Goal: Information Seeking & Learning: Learn about a topic

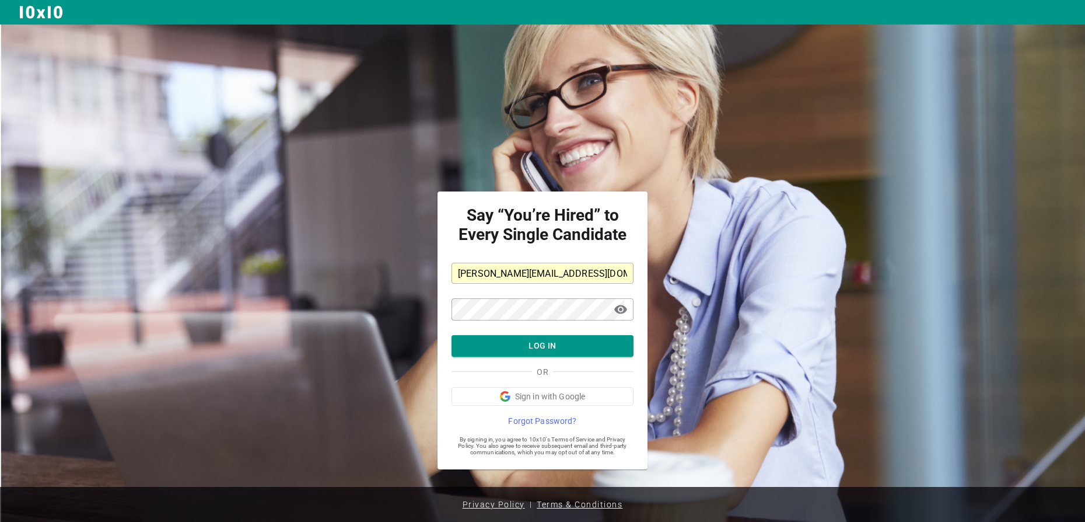
scroll to position [5, 0]
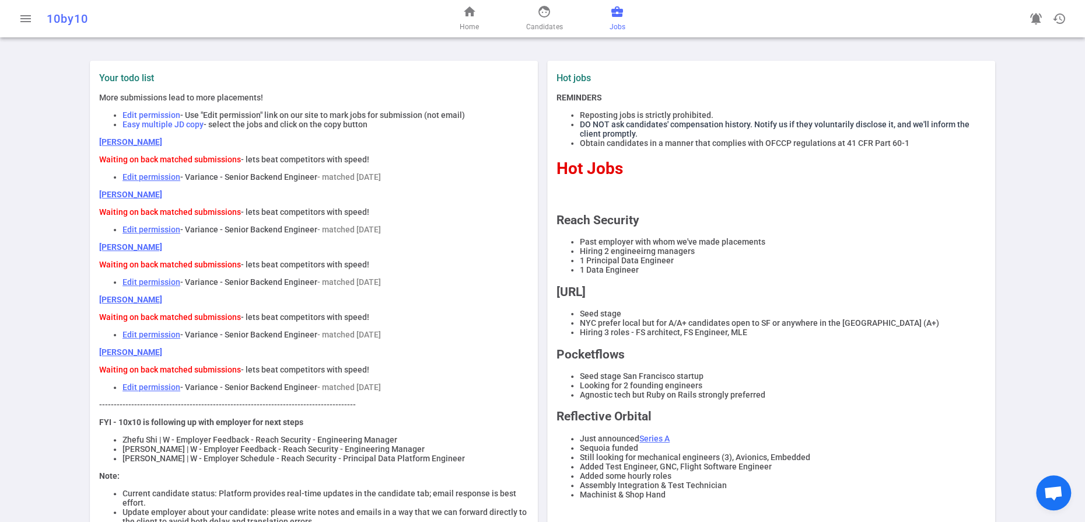
click at [625, 23] on link "business_center Jobs" at bounding box center [618, 19] width 16 height 28
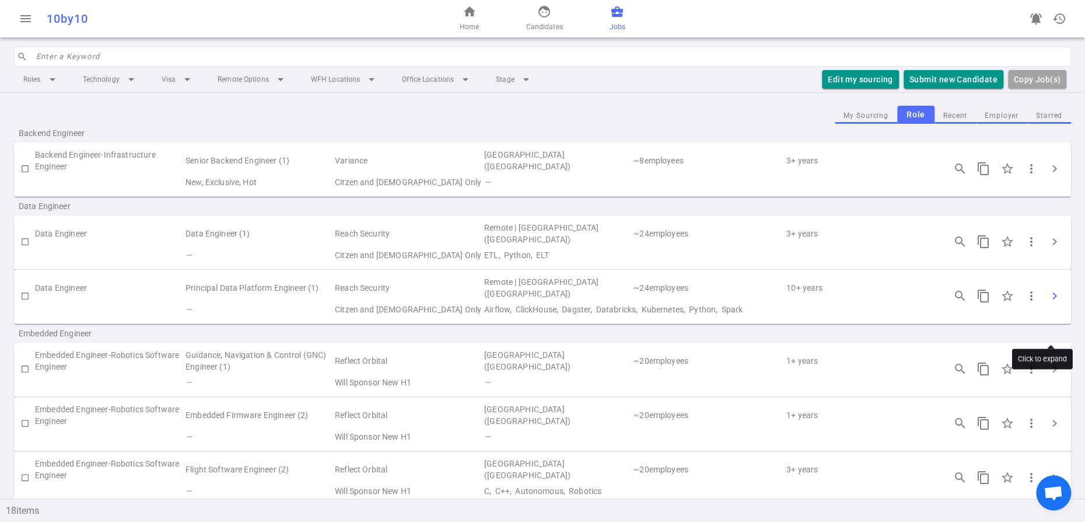
click at [1050, 303] on span "chevron_right" at bounding box center [1055, 296] width 14 height 14
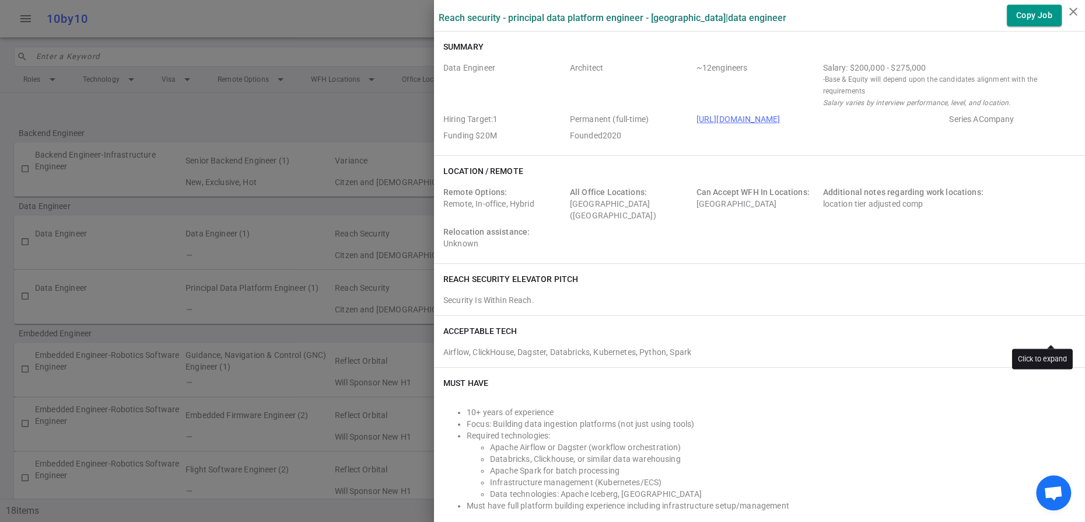
click at [1050, 328] on div at bounding box center [542, 261] width 1085 height 522
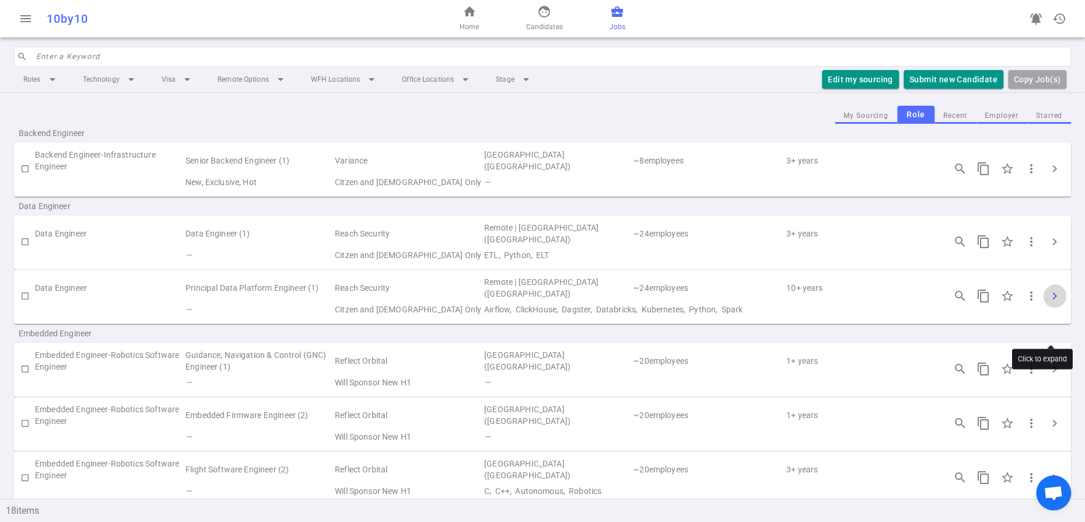
click at [1048, 303] on span "chevron_right" at bounding box center [1055, 296] width 14 height 14
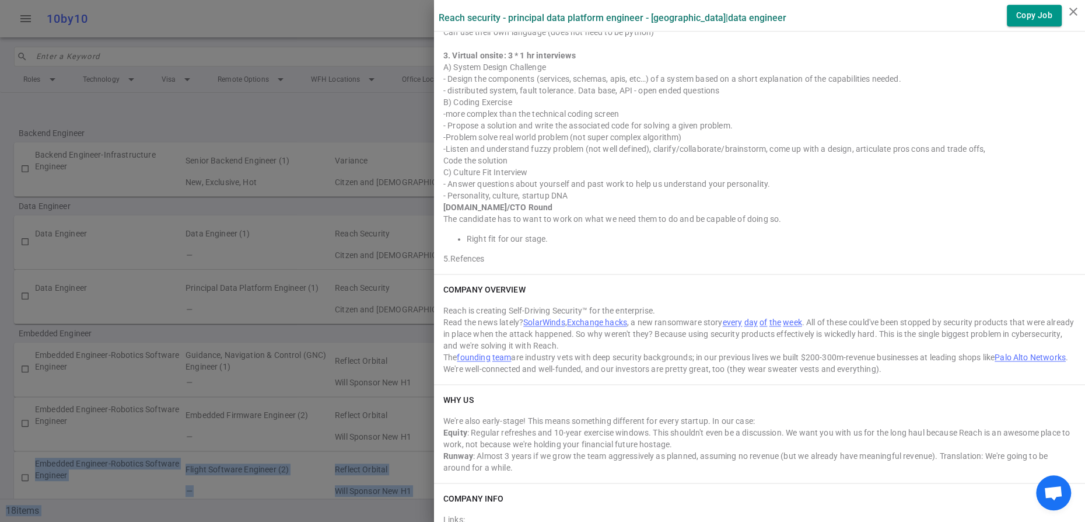
scroll to position [1258, 0]
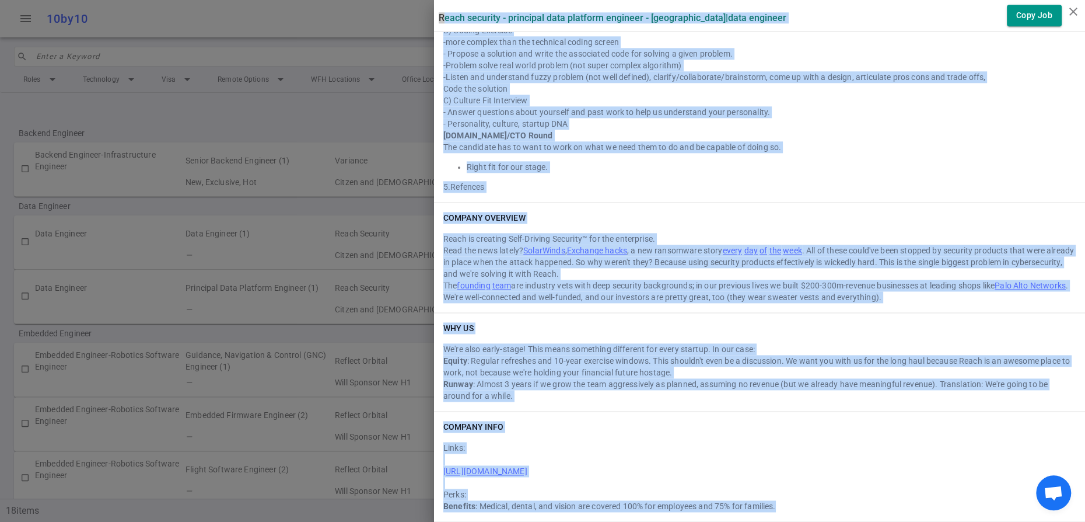
drag, startPoint x: 442, startPoint y: 21, endPoint x: 897, endPoint y: 497, distance: 658.9
copy div "Lorem Ipsumdol - Sitametco Adip Elitsedd Eiusmodt - Incididun | Utla Etdolore M…"
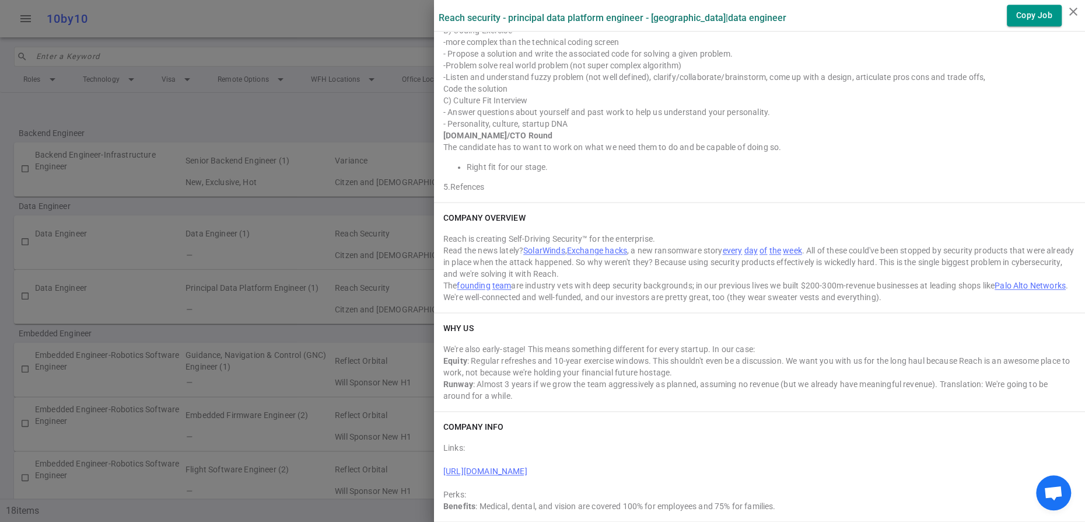
click at [391, 25] on div at bounding box center [542, 261] width 1085 height 522
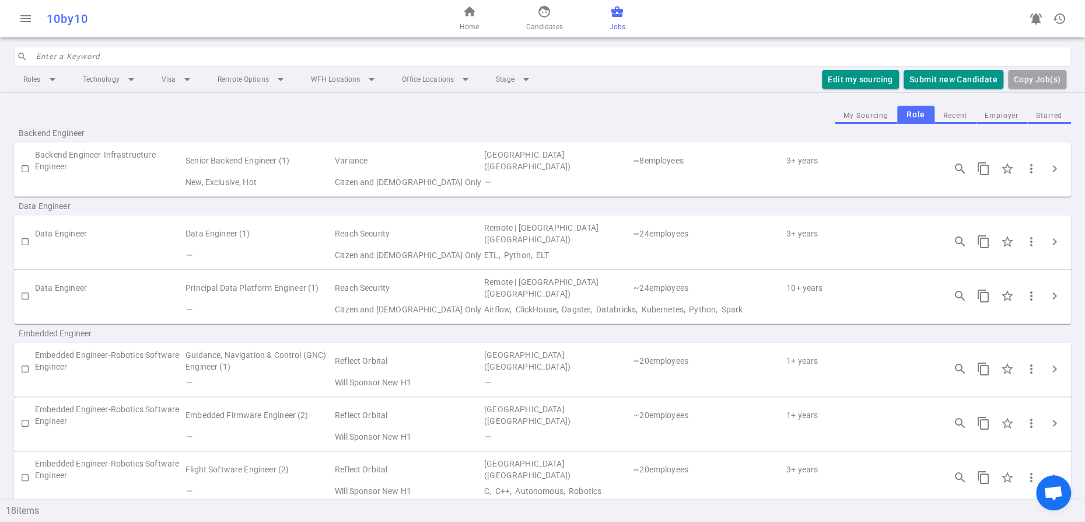
click at [624, 19] on span "business_center" at bounding box center [617, 12] width 14 height 14
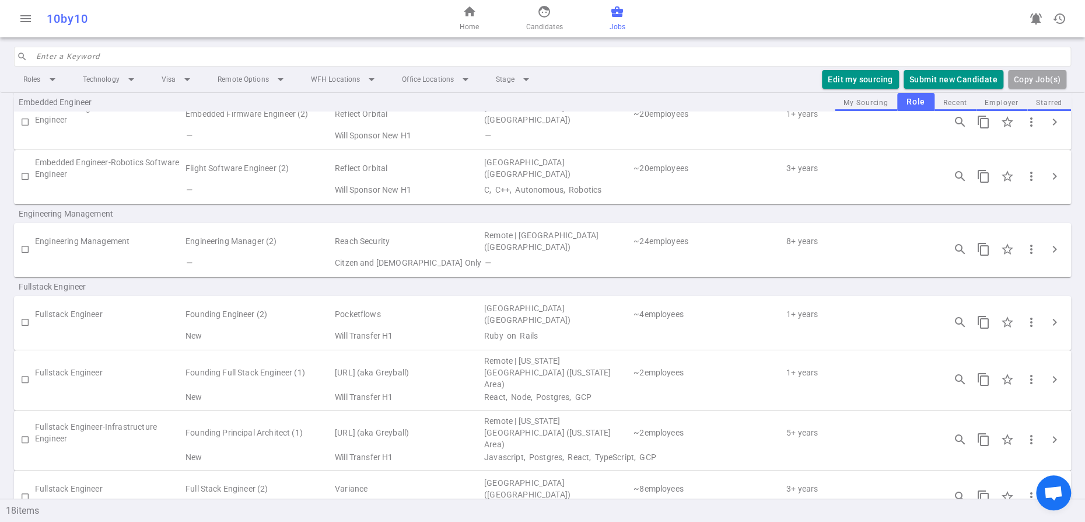
scroll to position [302, 0]
click at [1049, 256] on span "chevron_right" at bounding box center [1055, 249] width 14 height 14
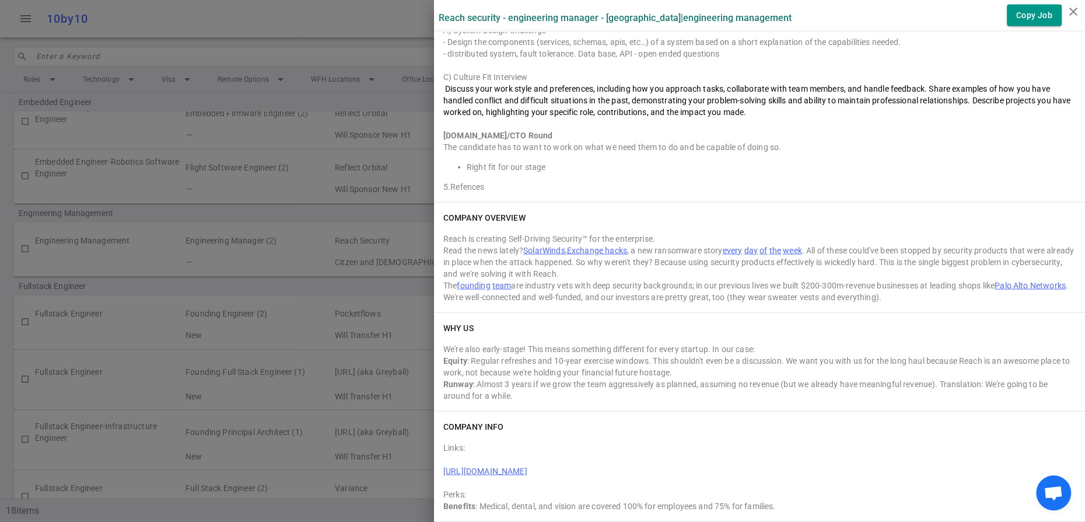
scroll to position [1830, 0]
